Goal: Book appointment/travel/reservation

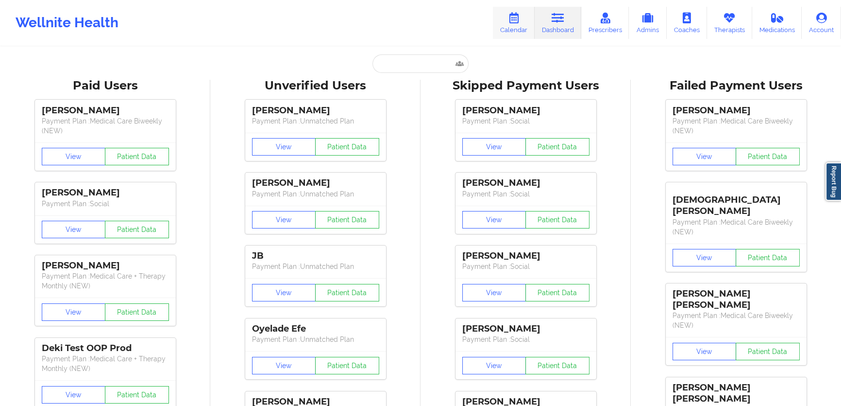
click at [528, 20] on link "Calendar" at bounding box center [514, 23] width 42 height 32
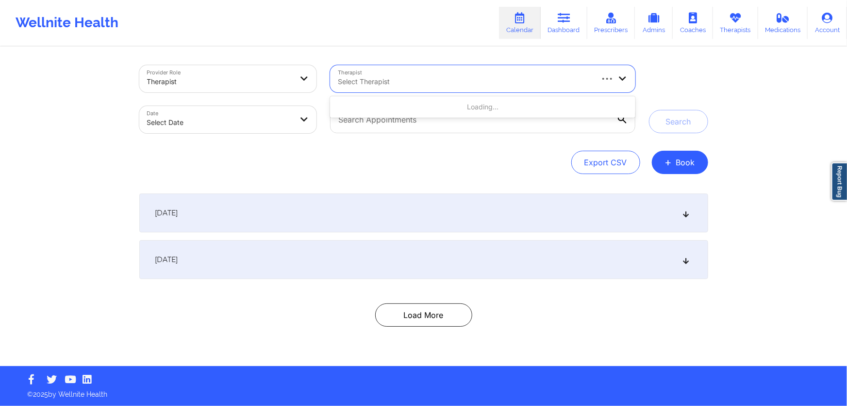
click at [388, 78] on div at bounding box center [465, 82] width 254 height 12
type input "[PERSON_NAME]"
click at [826, 20] on icon at bounding box center [828, 18] width 13 height 11
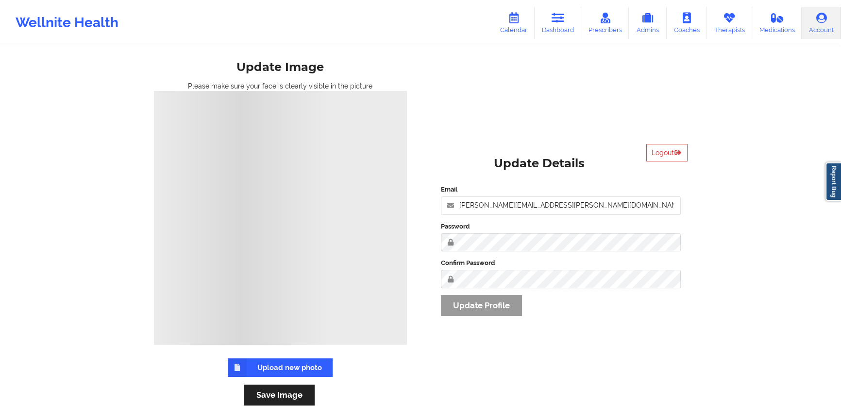
click at [809, 25] on link "Account" at bounding box center [821, 23] width 39 height 32
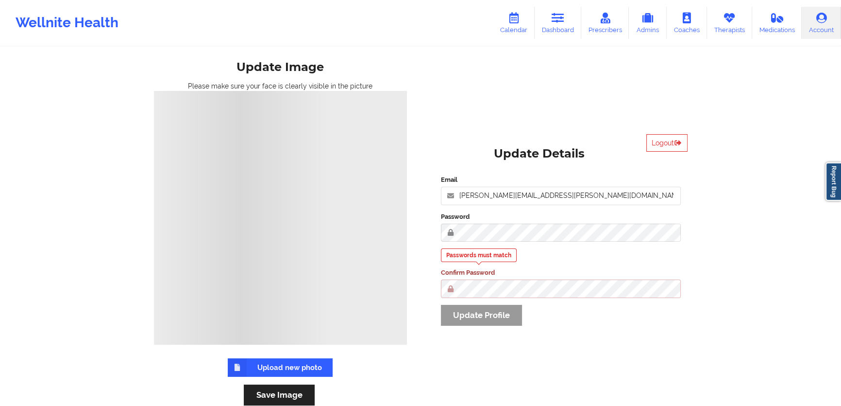
click at [722, 175] on div "Wellnite Health Calendar Dashboard Prescribers Admins Coaches Therapists Medica…" at bounding box center [420, 212] width 841 height 425
click at [564, 27] on link "Dashboard" at bounding box center [558, 23] width 47 height 32
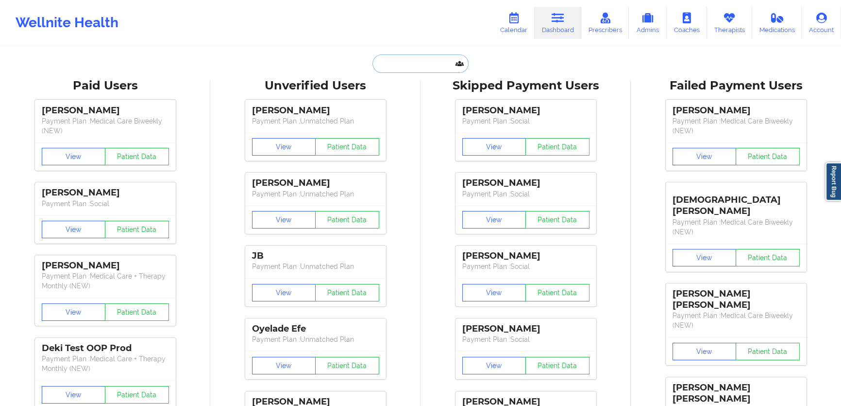
click at [389, 60] on input "text" at bounding box center [420, 63] width 96 height 18
click at [512, 16] on icon at bounding box center [513, 18] width 13 height 11
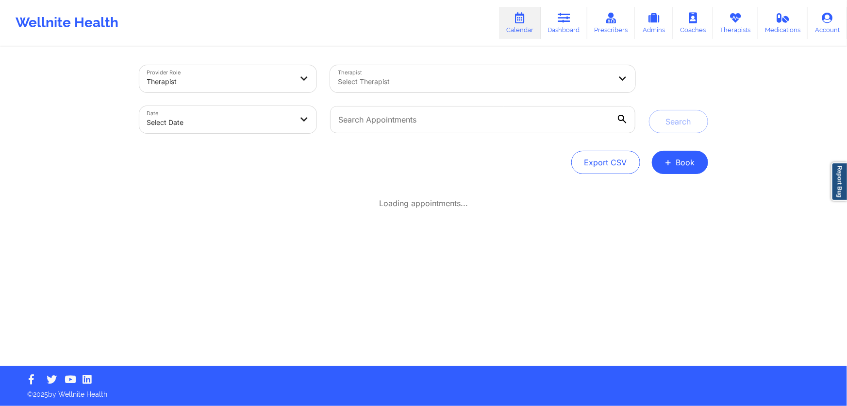
click at [459, 68] on div "Select Therapist" at bounding box center [471, 78] width 282 height 27
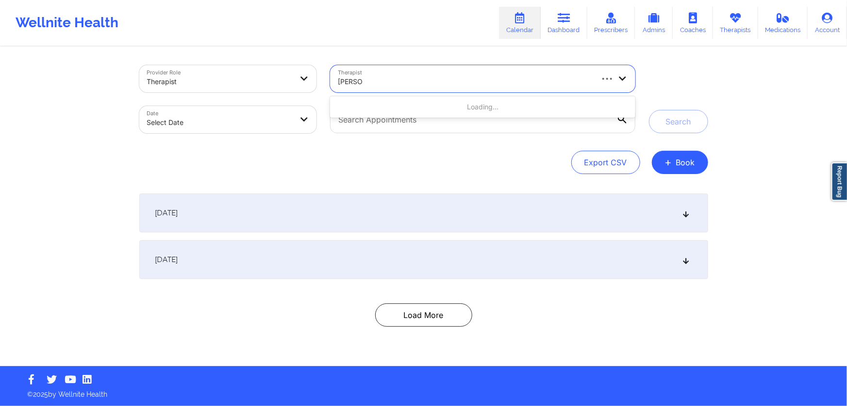
type input "[PERSON_NAME]"
click at [265, 85] on div at bounding box center [220, 82] width 146 height 12
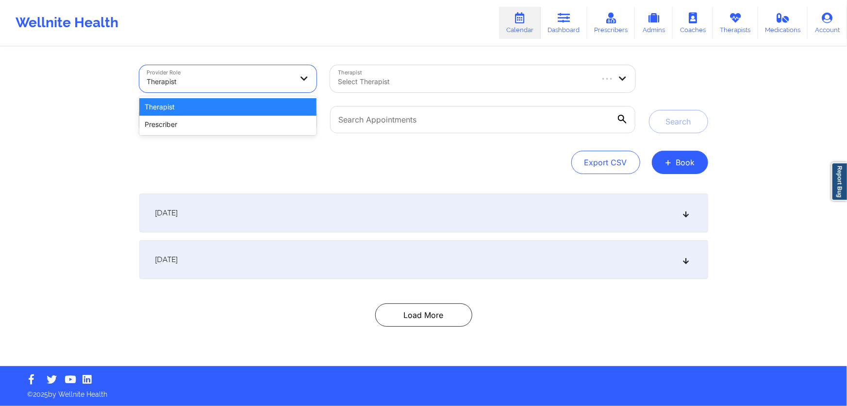
click at [265, 83] on div at bounding box center [220, 82] width 146 height 12
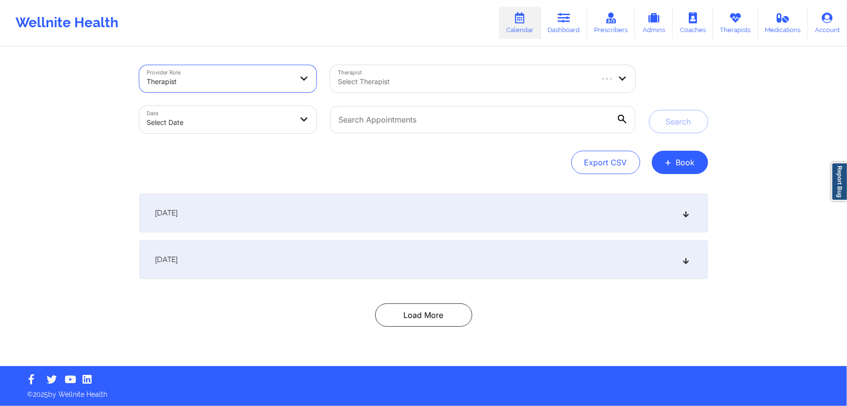
click at [267, 120] on body "Wellnite Health Calendar Dashboard Prescribers Admins Coaches Therapists Medica…" at bounding box center [423, 203] width 847 height 406
select select "2025-8"
select select "2025-9"
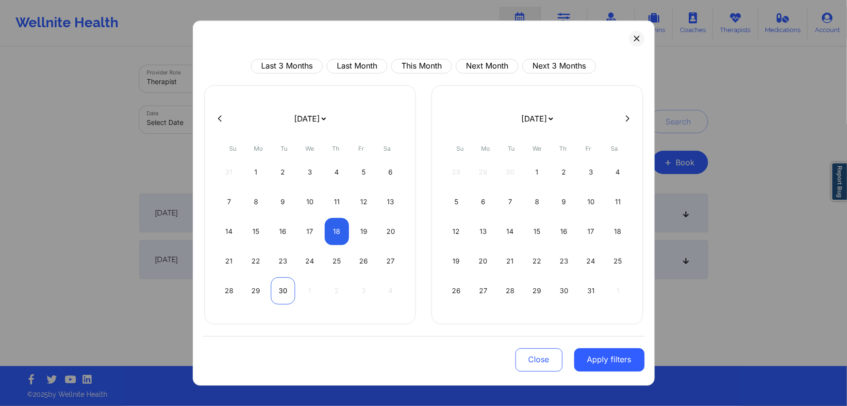
click at [285, 286] on div "30" at bounding box center [283, 290] width 25 height 27
select select "2025-8"
select select "2025-9"
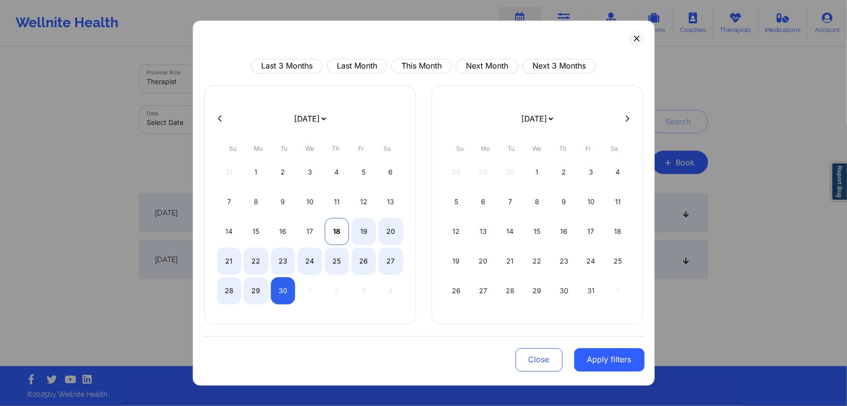
click at [330, 233] on div "18" at bounding box center [337, 231] width 25 height 27
select select "2025-8"
select select "2025-9"
click at [287, 292] on div "30" at bounding box center [283, 290] width 25 height 27
select select "2025-8"
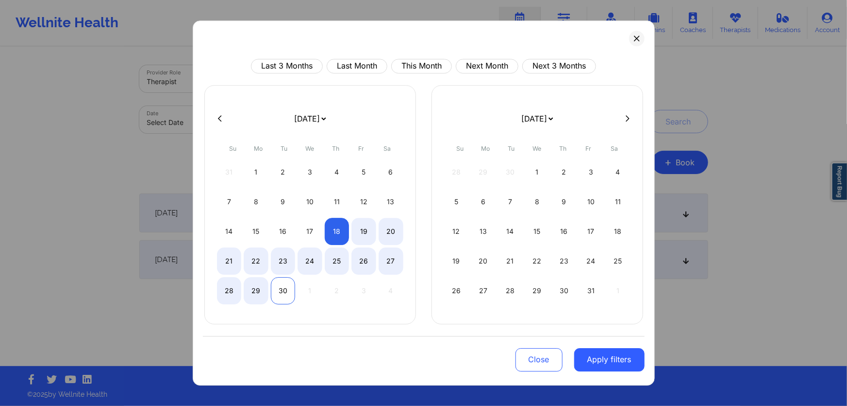
select select "2025-9"
click at [620, 364] on button "Apply filters" at bounding box center [610, 359] width 70 height 23
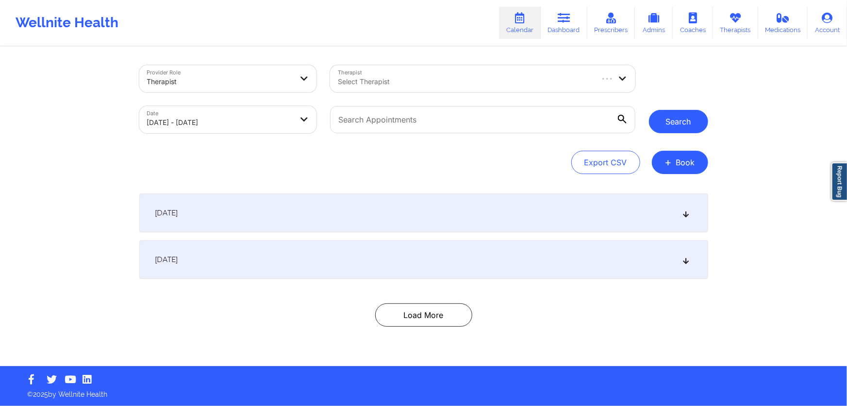
click at [685, 125] on button "Search" at bounding box center [678, 121] width 59 height 23
click at [478, 78] on div at bounding box center [465, 82] width 254 height 12
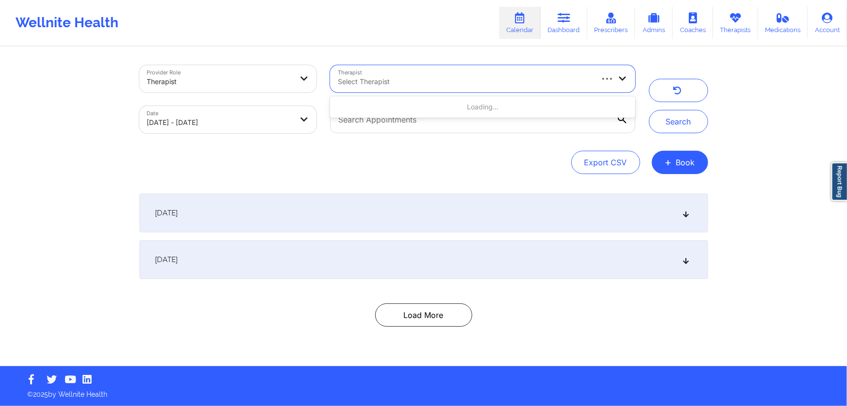
click at [421, 85] on div at bounding box center [465, 82] width 254 height 12
click at [477, 82] on div at bounding box center [465, 82] width 254 height 12
type input "[PERSON_NAME]"
click at [682, 155] on button "+ Book" at bounding box center [680, 162] width 56 height 23
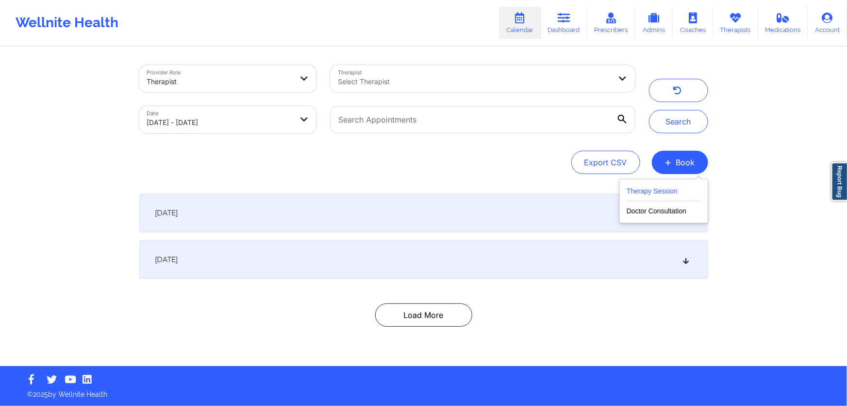
click at [657, 194] on button "Therapy Session" at bounding box center [664, 193] width 74 height 16
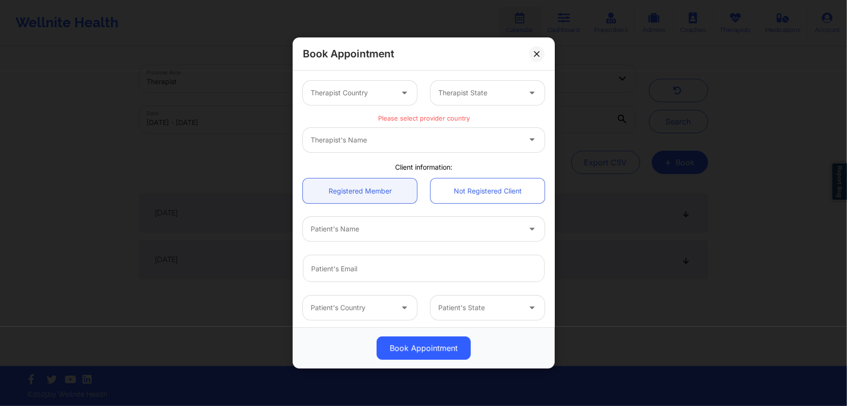
click at [390, 137] on div "Therapist's Name" at bounding box center [424, 140] width 242 height 24
click at [395, 101] on div at bounding box center [405, 93] width 23 height 24
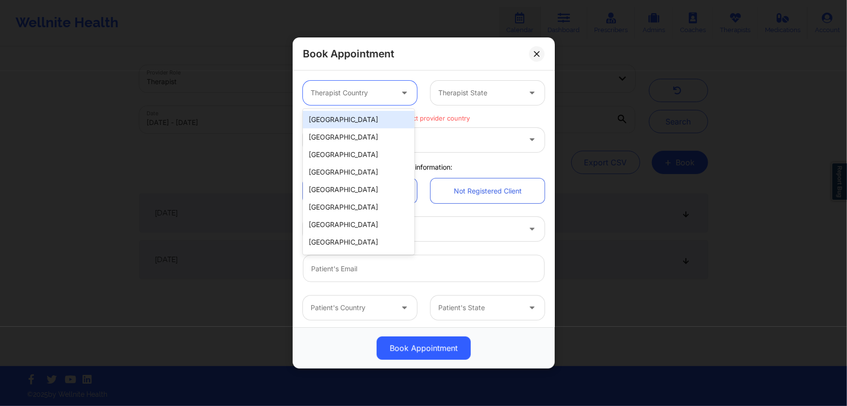
click at [366, 120] on div "[GEOGRAPHIC_DATA]" at bounding box center [359, 119] width 112 height 17
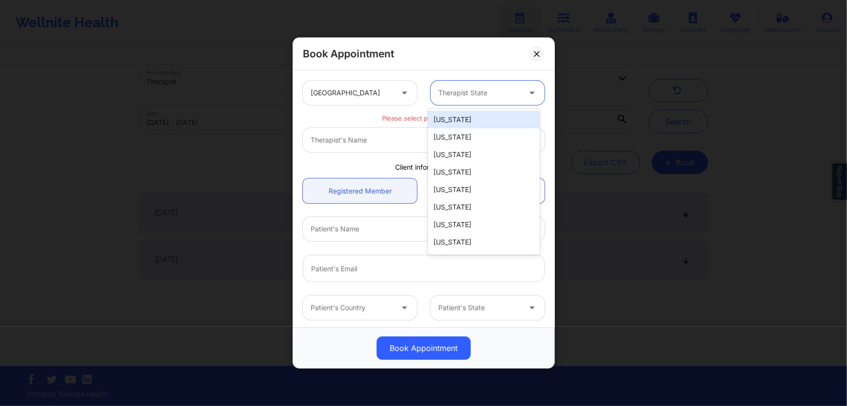
click at [456, 95] on div at bounding box center [480, 93] width 82 height 12
type input "f"
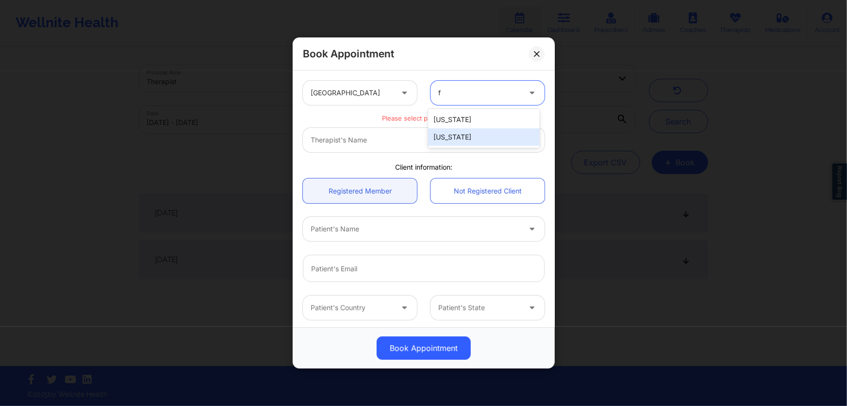
click at [458, 133] on div "[US_STATE]" at bounding box center [484, 136] width 112 height 17
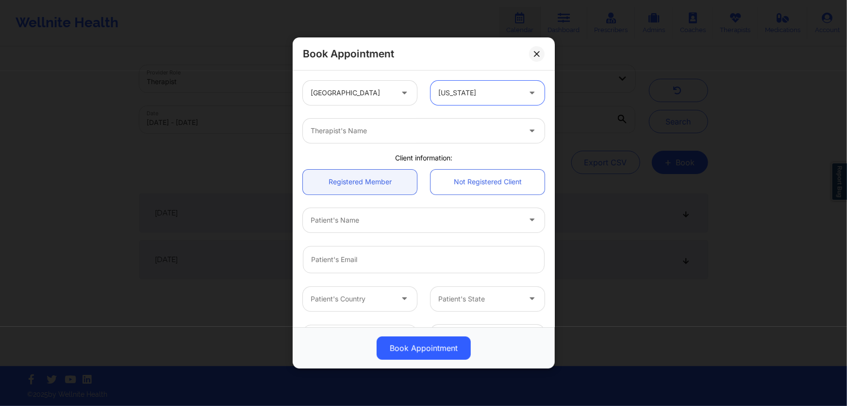
click at [451, 136] on div at bounding box center [416, 131] width 210 height 12
click at [429, 134] on div at bounding box center [416, 131] width 210 height 12
type input "1"
click at [398, 126] on div at bounding box center [406, 131] width 190 height 12
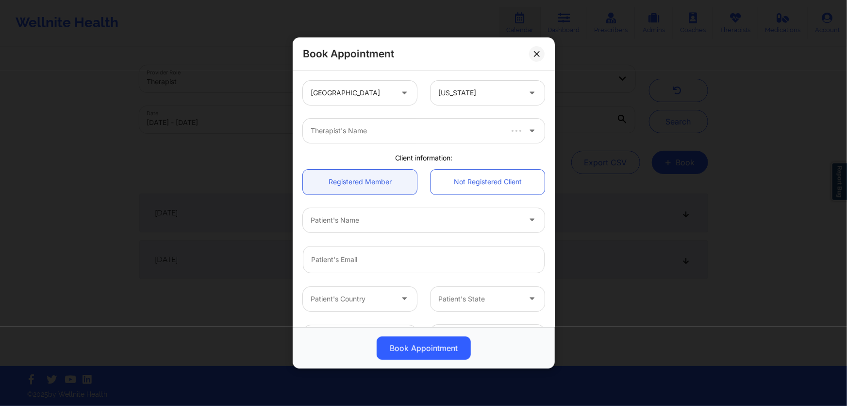
click at [255, 126] on div "Book Appointment [GEOGRAPHIC_DATA] [US_STATE] Therapist's Name Client informati…" at bounding box center [423, 203] width 847 height 406
